Goal: Task Accomplishment & Management: Use online tool/utility

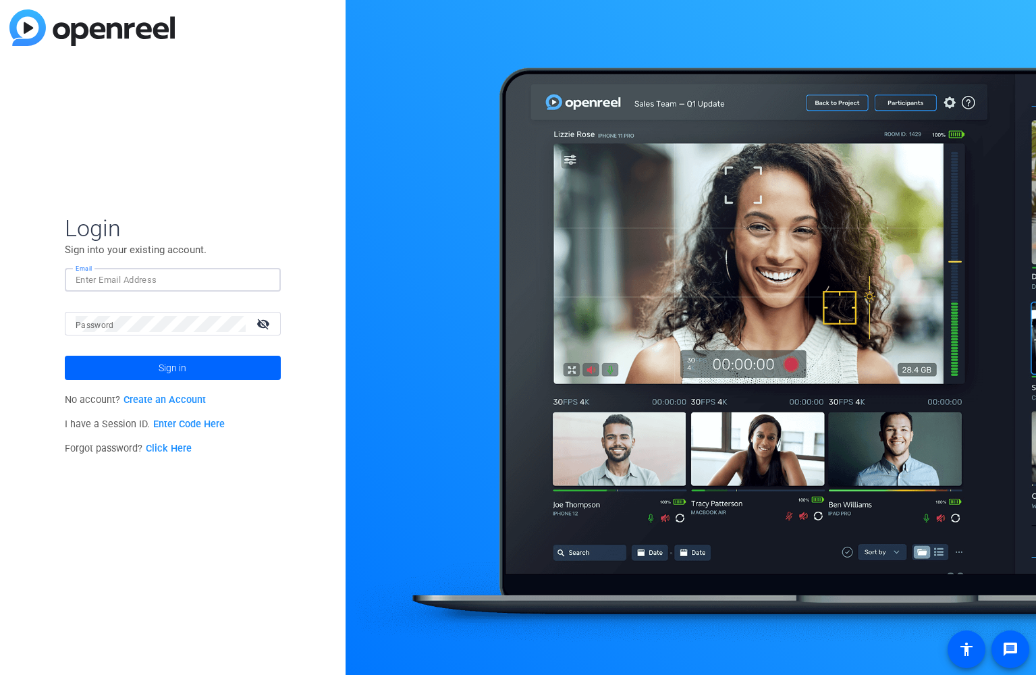
type input "brian.forrest@ampf.com"
click at [163, 372] on span "Sign in" at bounding box center [173, 368] width 28 height 34
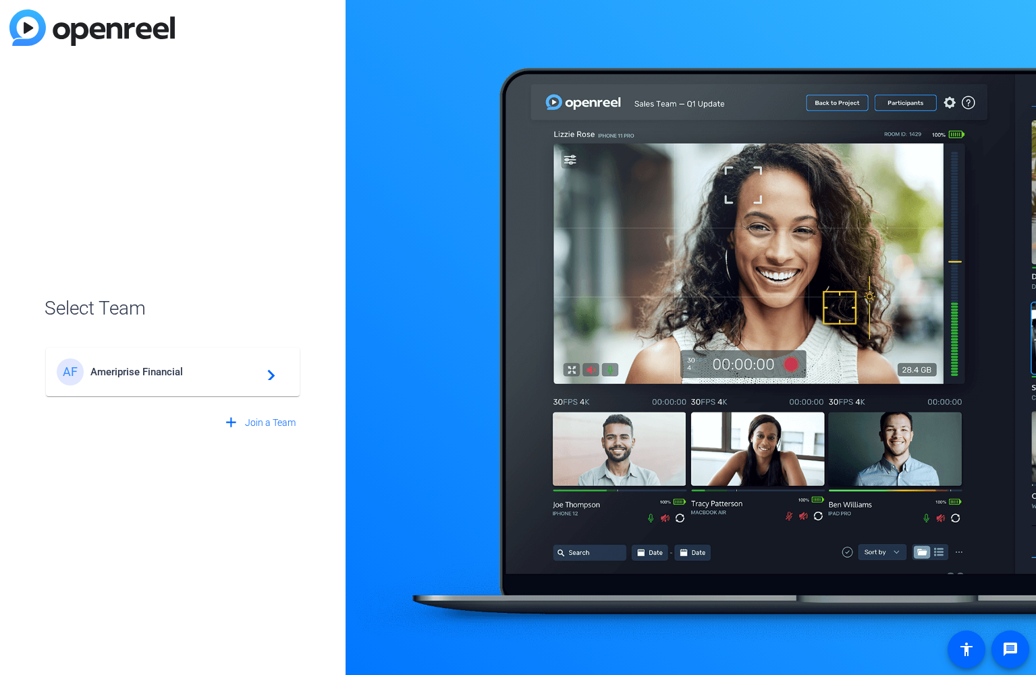
click at [273, 352] on mat-card-content "AF Ameriprise Financial navigate_next" at bounding box center [173, 372] width 254 height 49
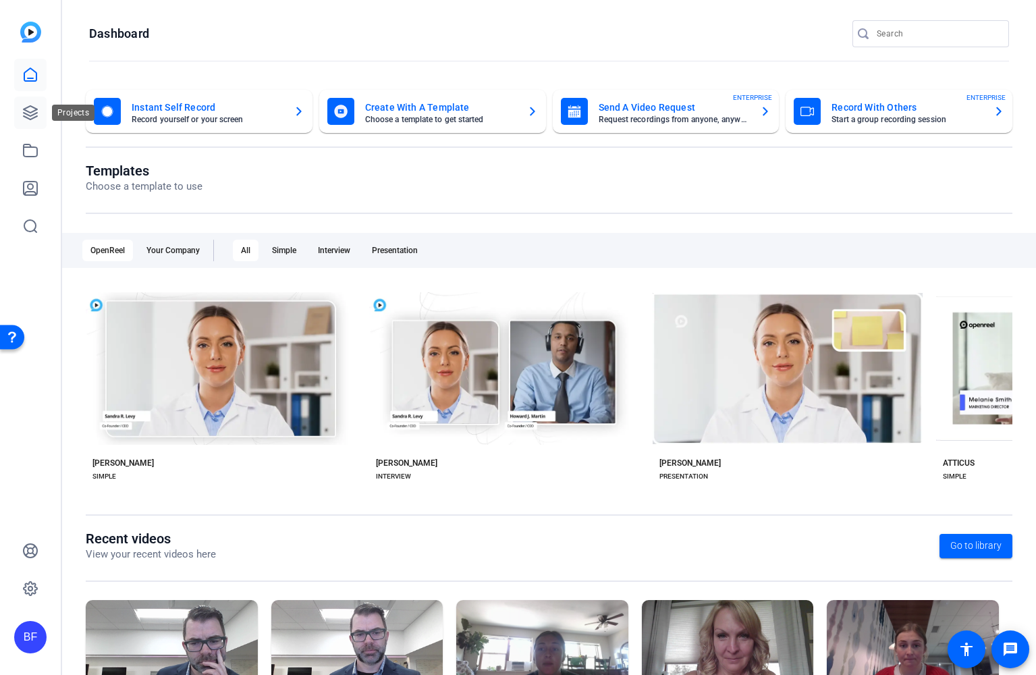
click at [39, 118] on link at bounding box center [30, 112] width 32 height 32
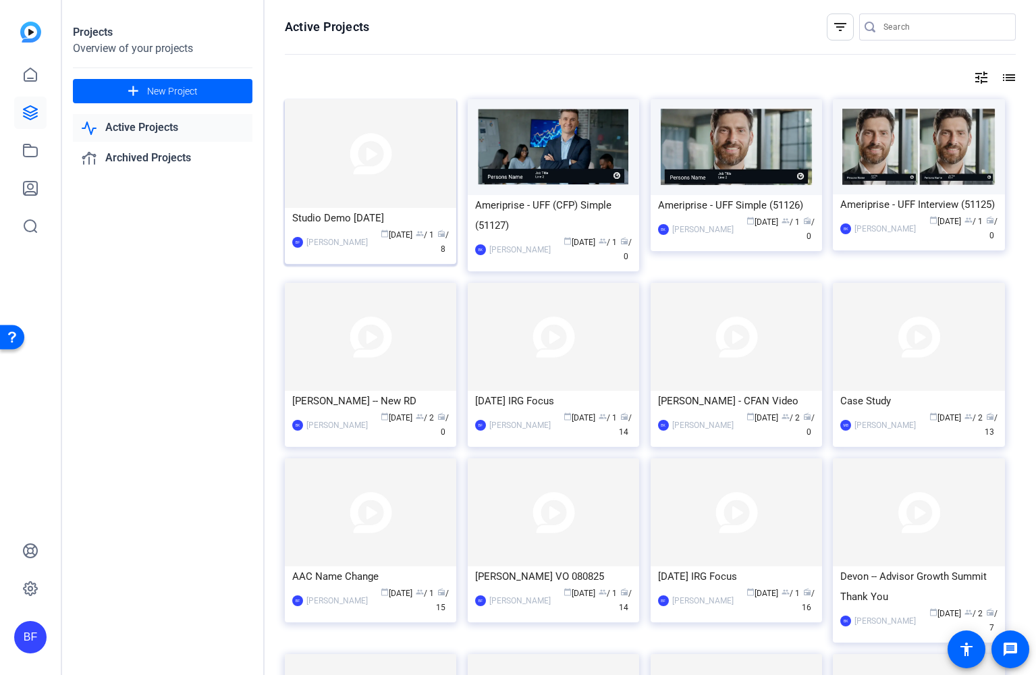
click at [321, 183] on img at bounding box center [370, 153] width 171 height 109
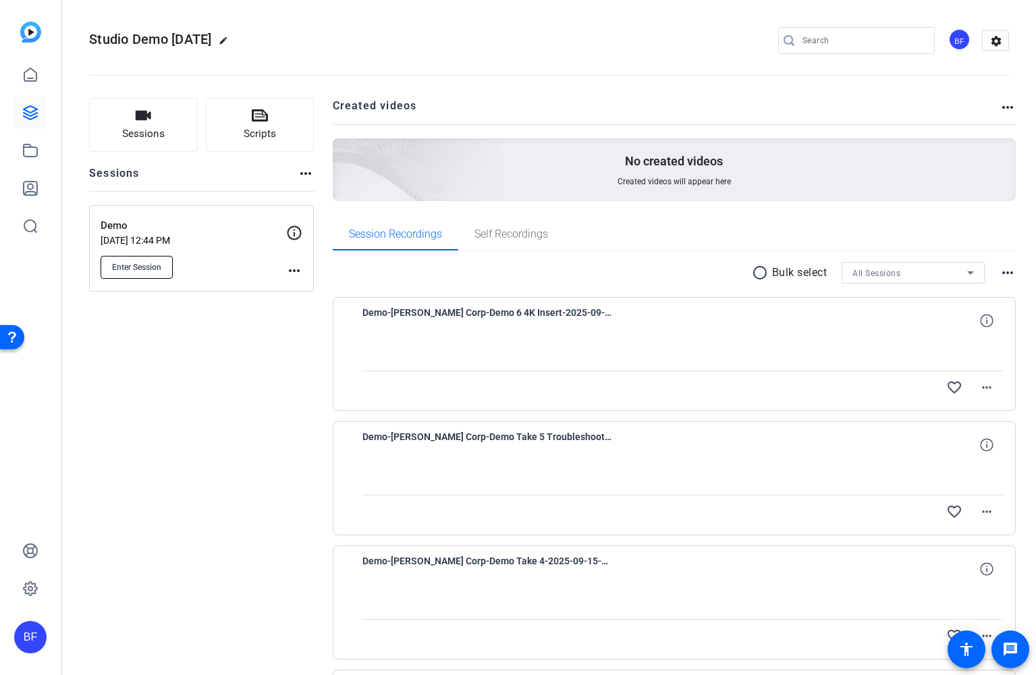
click at [166, 265] on button "Enter Session" at bounding box center [137, 267] width 72 height 23
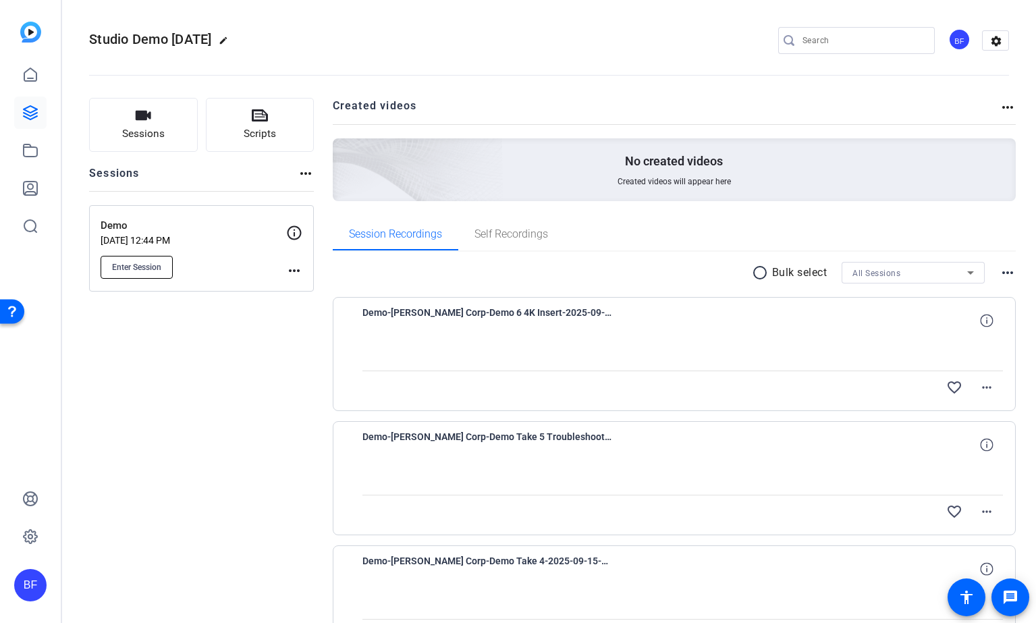
click at [157, 262] on span "Enter Session" at bounding box center [136, 267] width 49 height 11
